Goal: Information Seeking & Learning: Learn about a topic

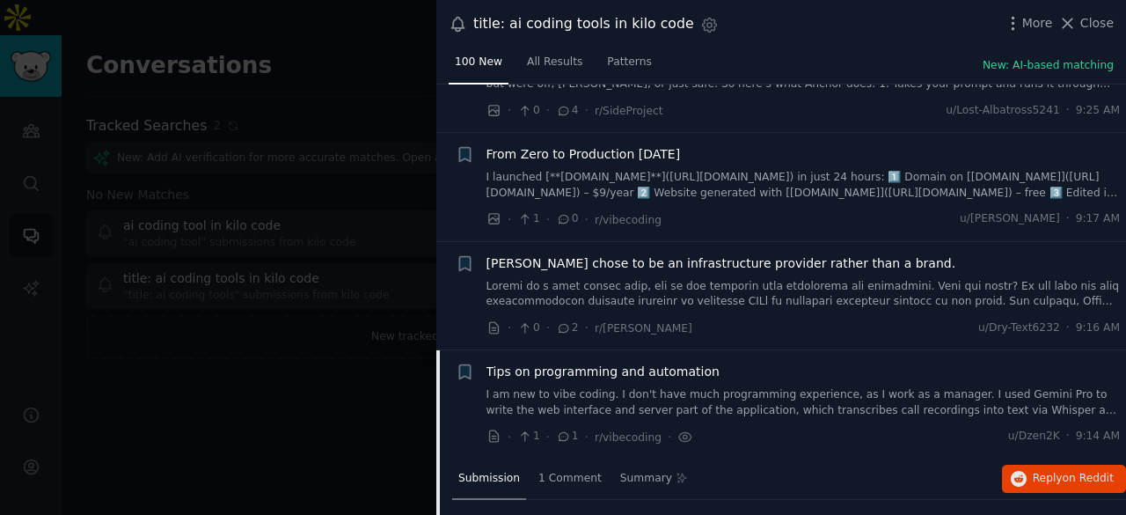
scroll to position [67, 0]
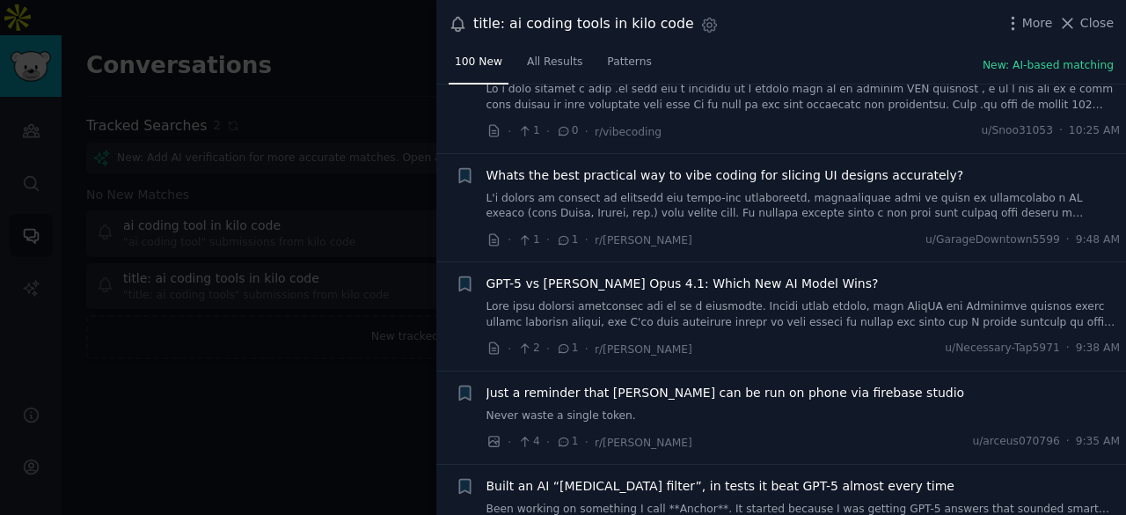
drag, startPoint x: 1097, startPoint y: 22, endPoint x: 954, endPoint y: 1, distance: 145.0
click at [1097, 22] on span "Close" at bounding box center [1097, 23] width 33 height 18
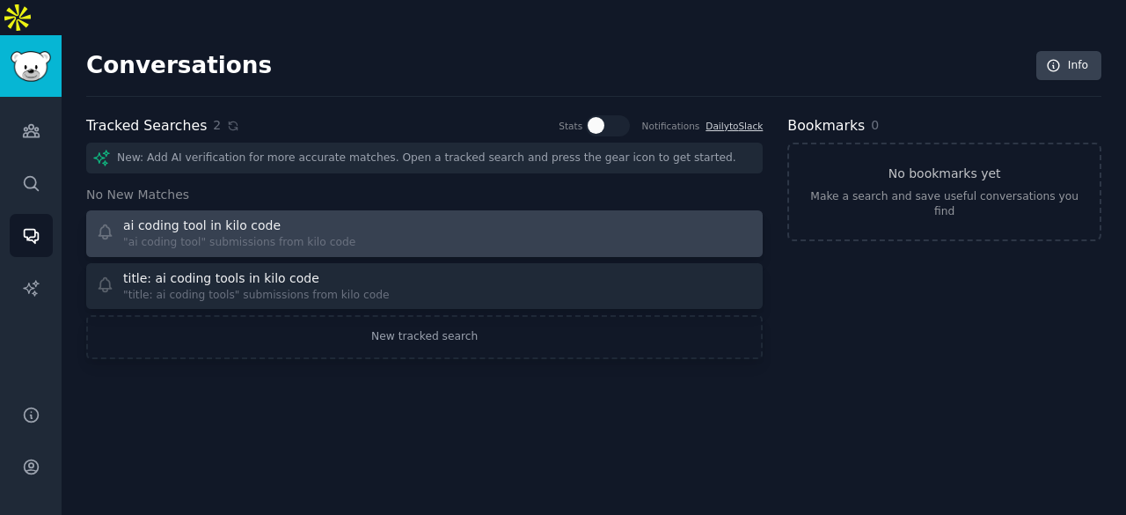
click at [327, 217] on link "ai coding tool in kilo code "ai coding tool" submissions from kilo code" at bounding box center [424, 233] width 677 height 47
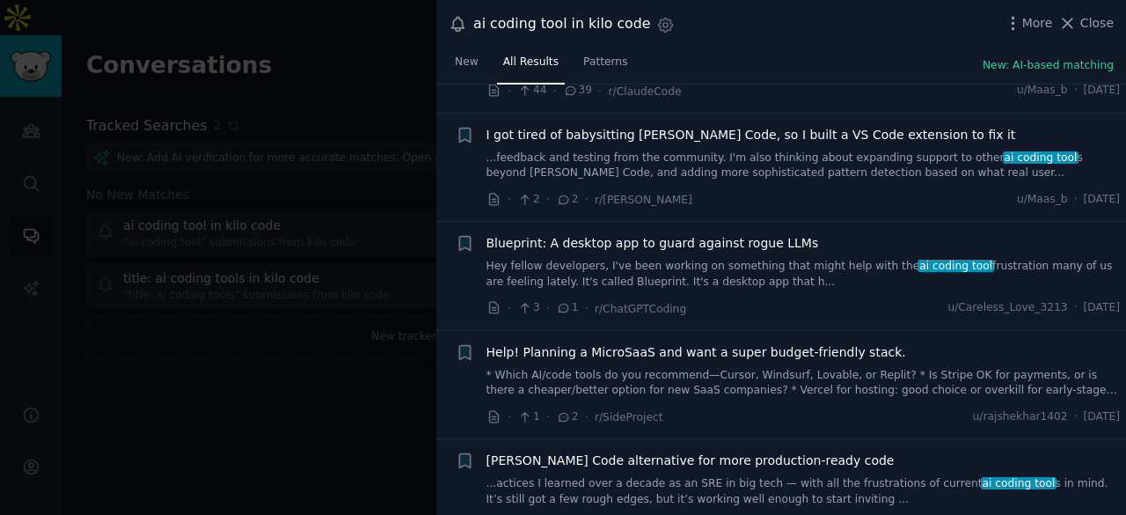
scroll to position [2816, 0]
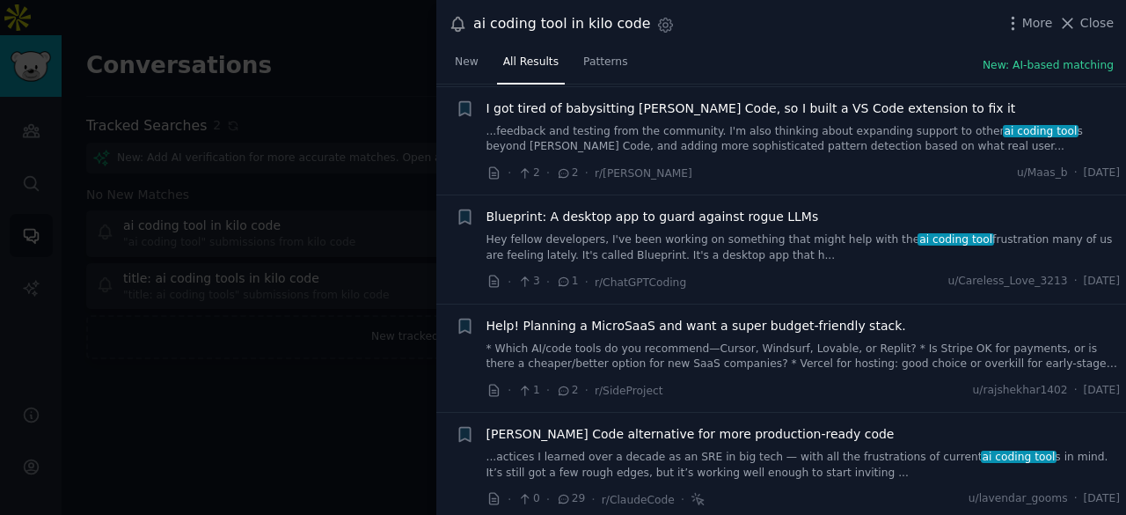
click at [726, 341] on link "* Which AI/code tools do you recommend—Cursor, Windsurf, Lovable, or Replit? * …" at bounding box center [804, 356] width 634 height 31
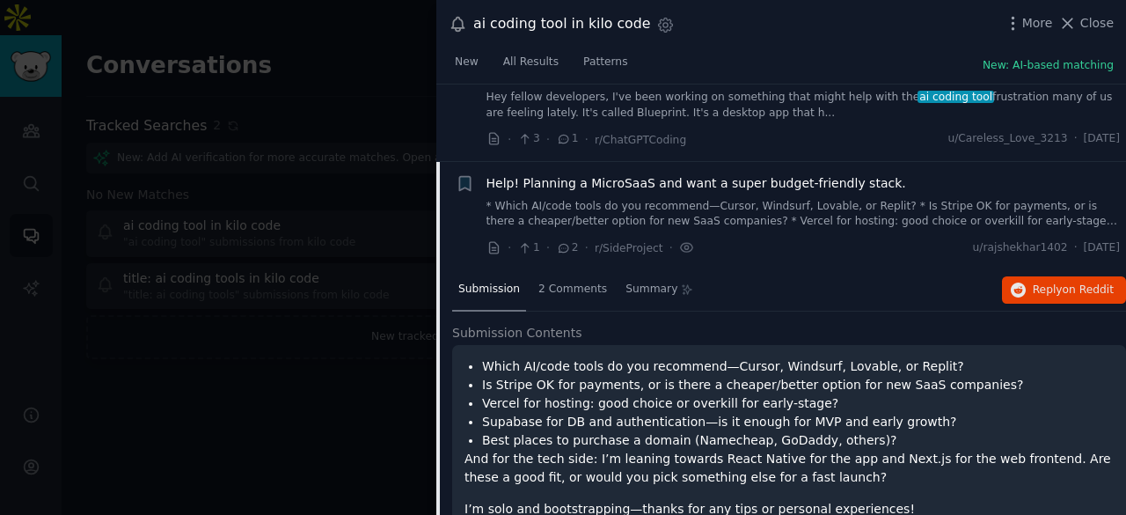
scroll to position [2963, 0]
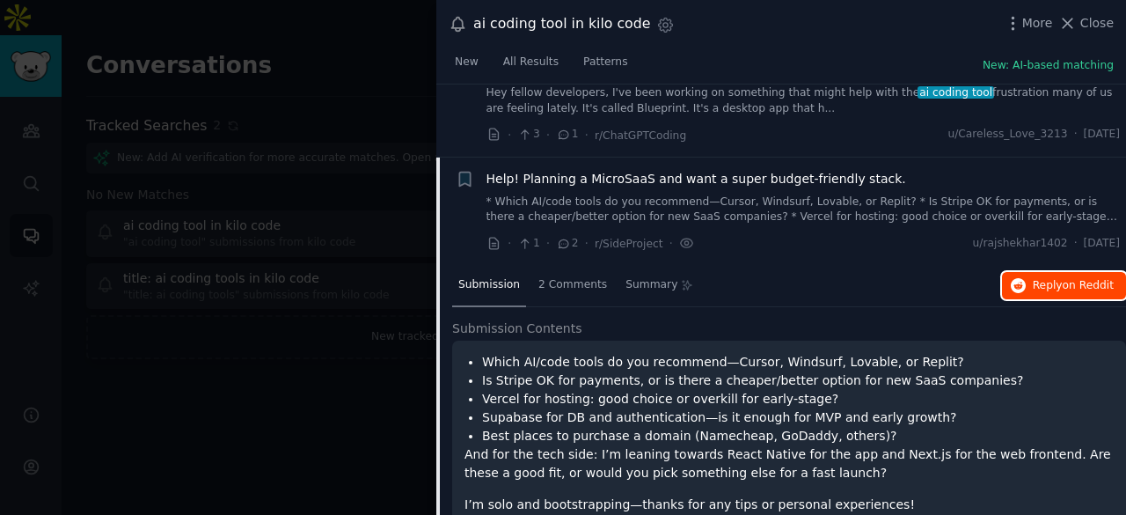
click at [1038, 278] on span "Reply on Reddit" at bounding box center [1073, 286] width 81 height 16
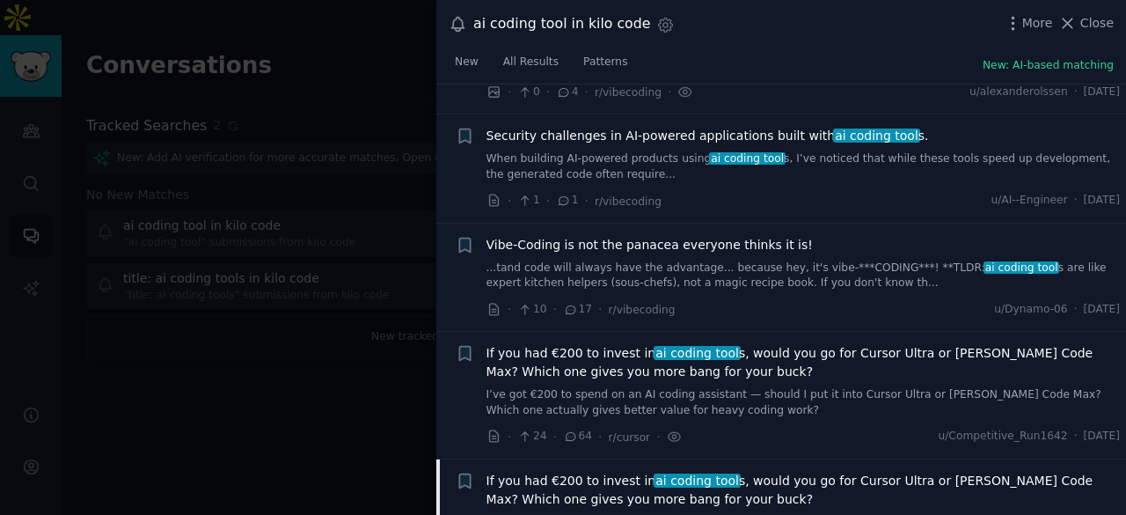
scroll to position [1496, 0]
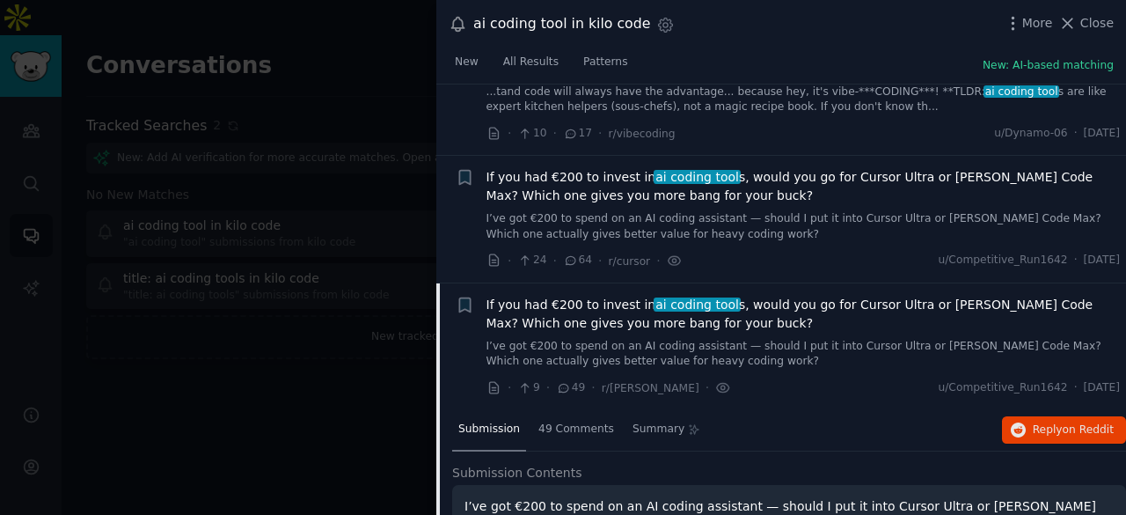
click at [723, 296] on span "If you had €200 to invest in ai coding tool s, would you go for Cursor Ultra or…" at bounding box center [804, 314] width 634 height 37
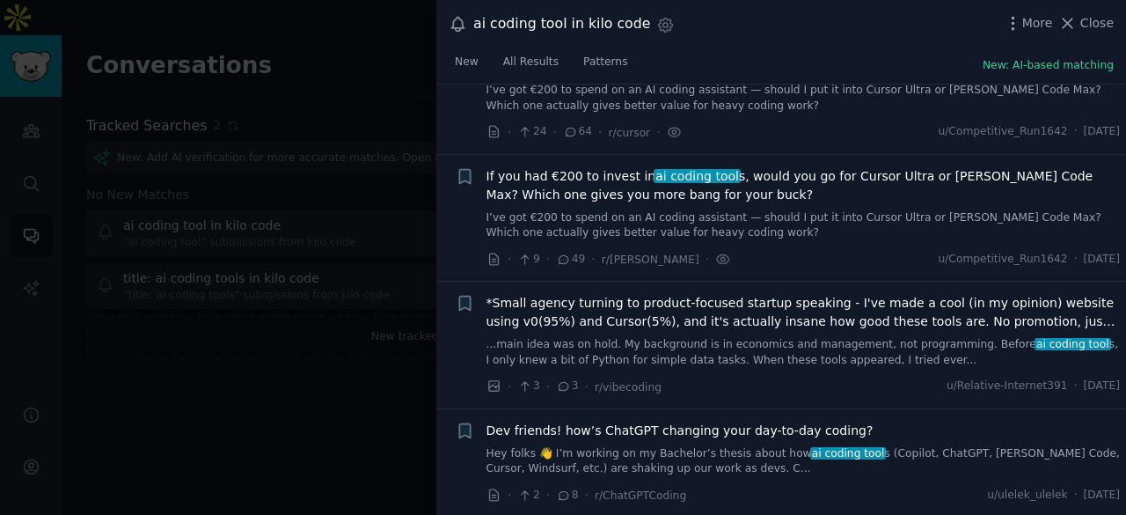
scroll to position [1625, 0]
click at [575, 166] on span "If you had €200 to invest in ai coding tool s, would you go for Cursor Ultra or…" at bounding box center [804, 184] width 634 height 37
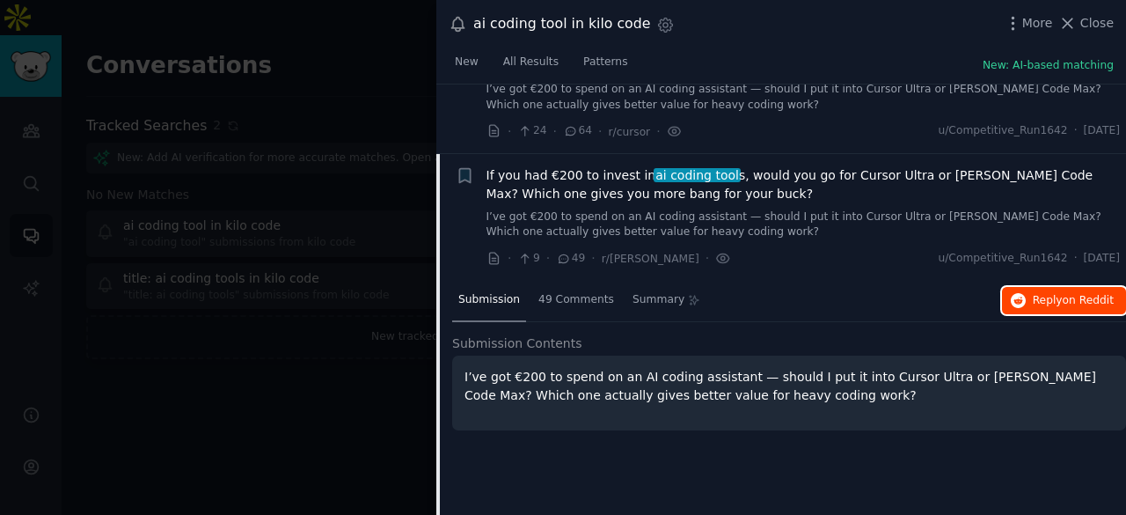
click at [1031, 287] on button "Reply on Reddit" at bounding box center [1064, 301] width 124 height 28
drag, startPoint x: 1087, startPoint y: 22, endPoint x: 803, endPoint y: 304, distance: 400.1
click at [1087, 22] on span "Close" at bounding box center [1097, 23] width 33 height 18
